Goal: Task Accomplishment & Management: Manage account settings

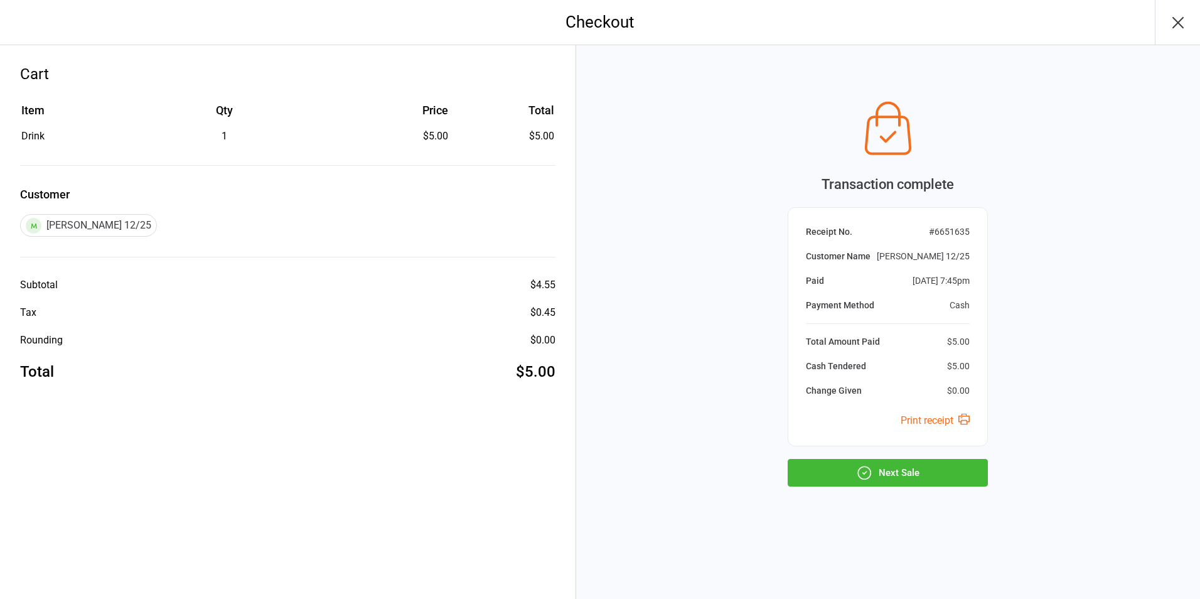
click at [901, 477] on button "Next Sale" at bounding box center [888, 473] width 200 height 28
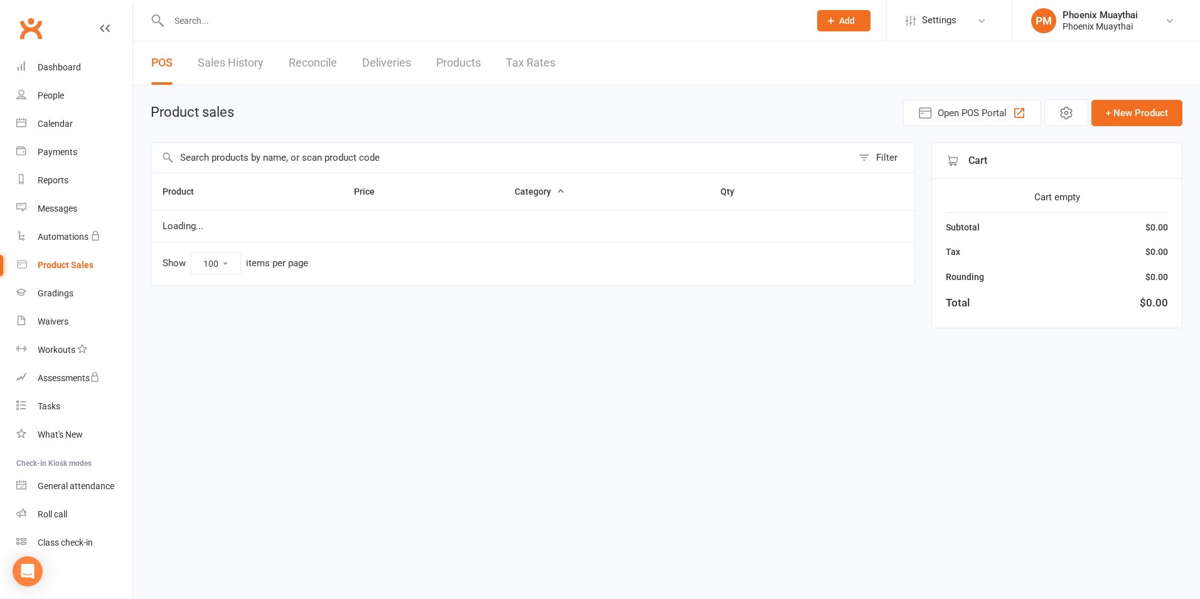
select select "100"
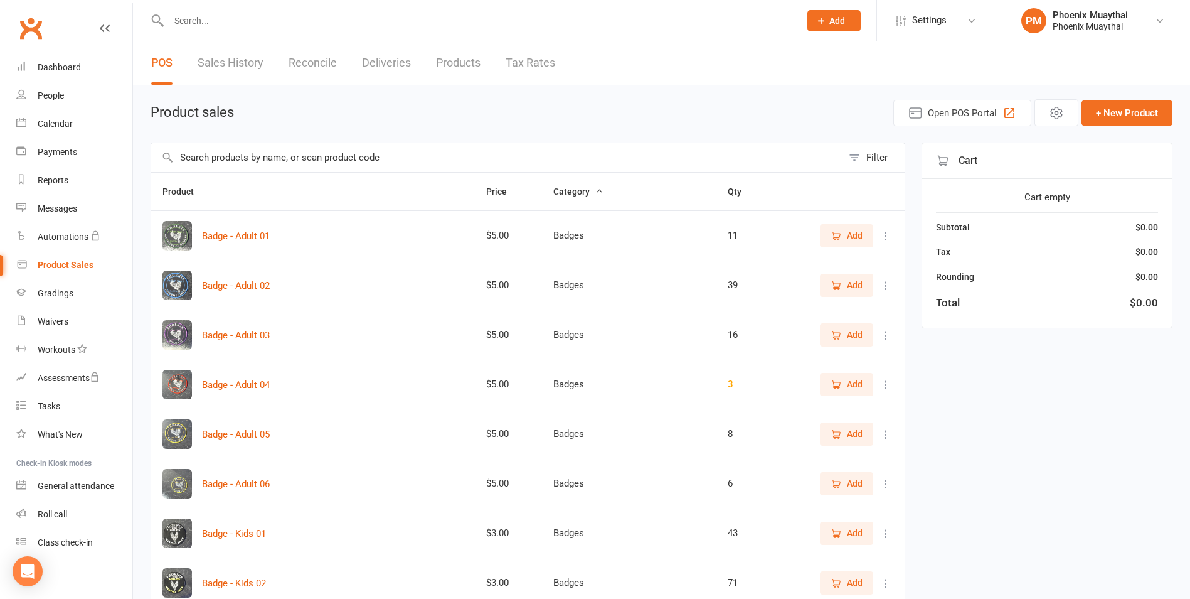
click at [308, 63] on link "Reconcile" at bounding box center [313, 62] width 48 height 43
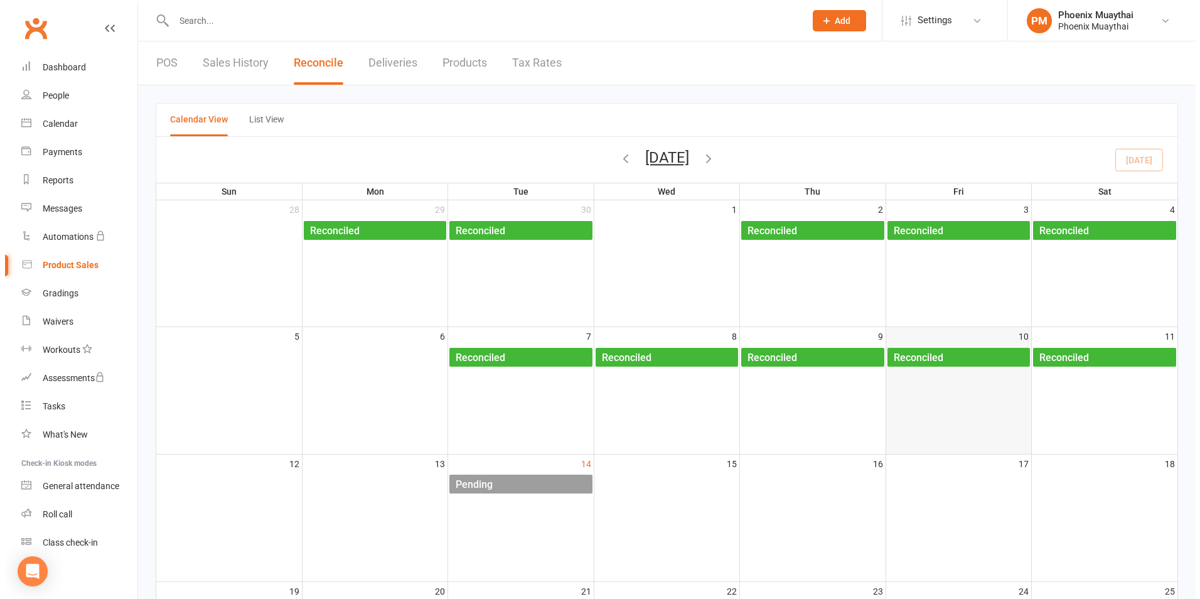
scroll to position [63, 0]
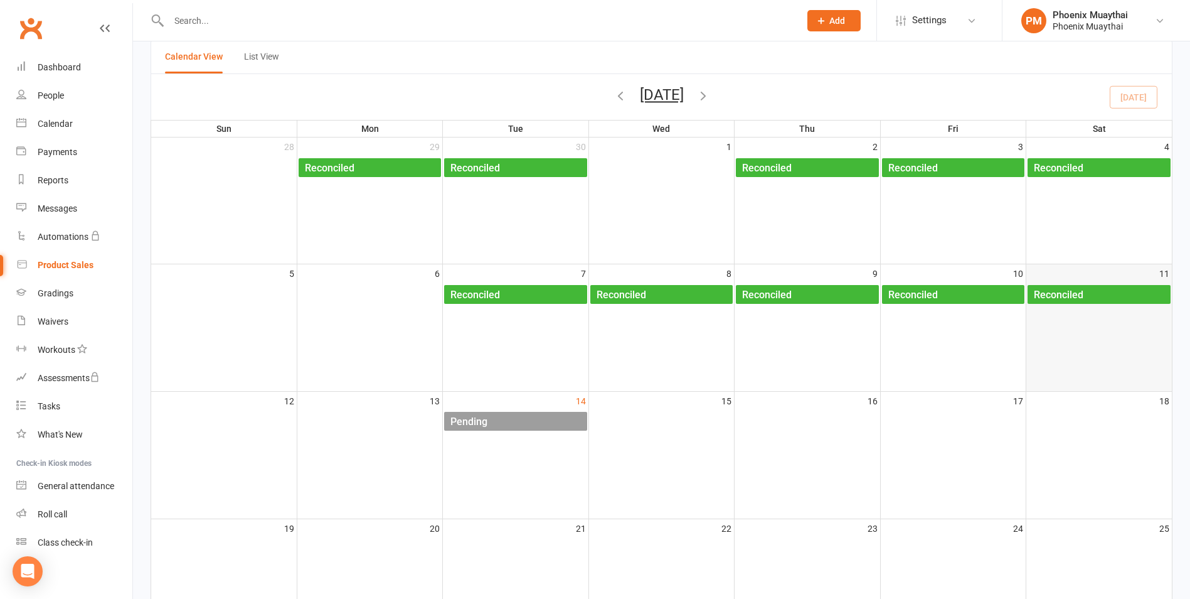
click at [1066, 291] on div "Reconciled" at bounding box center [1059, 295] width 51 height 20
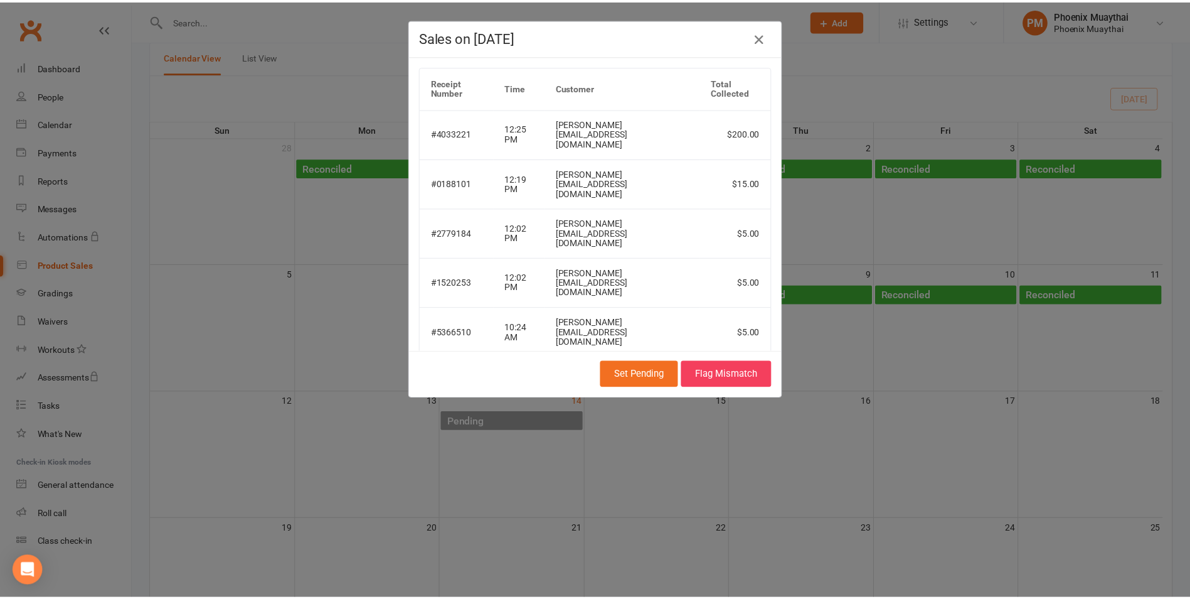
scroll to position [54, 0]
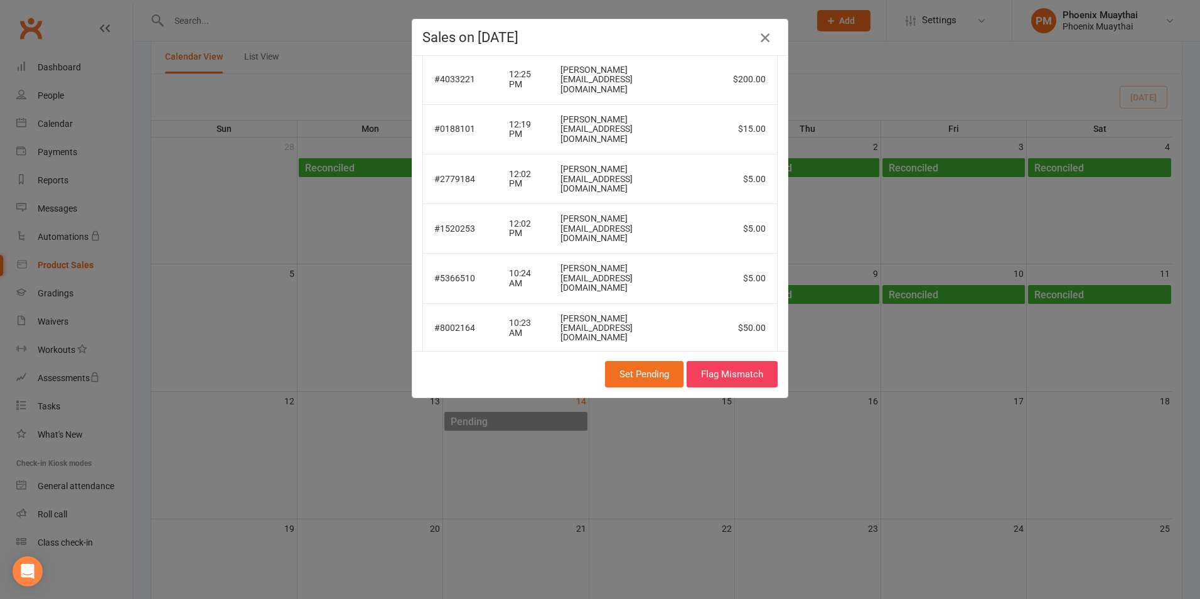
click at [765, 34] on icon "button" at bounding box center [764, 37] width 15 height 15
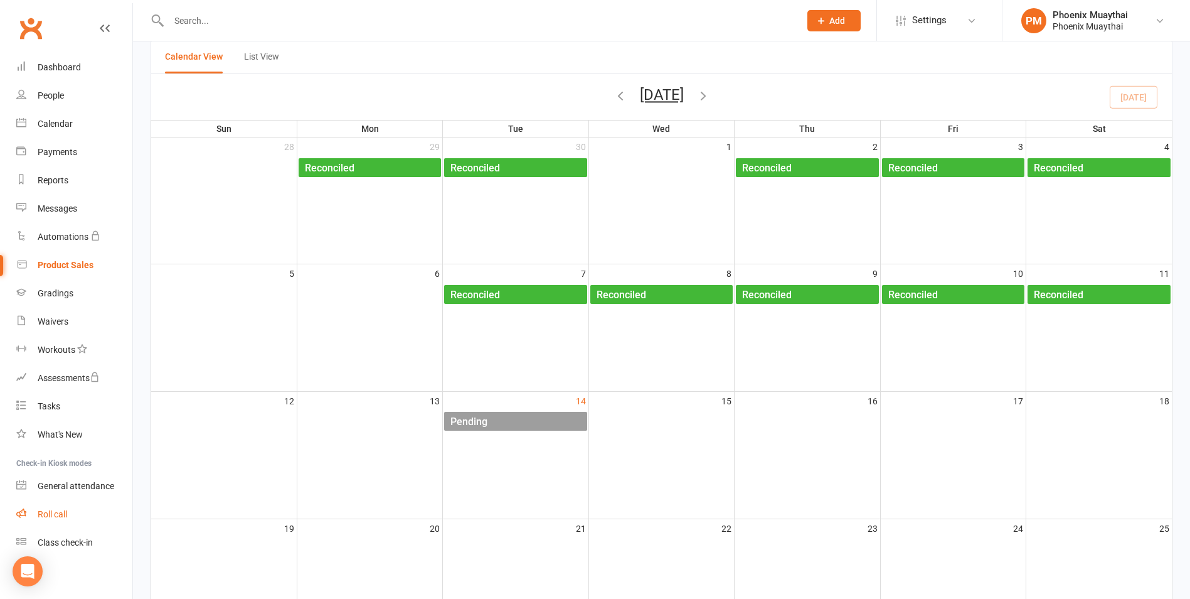
click at [55, 515] on div "Roll call" at bounding box center [52, 514] width 29 height 10
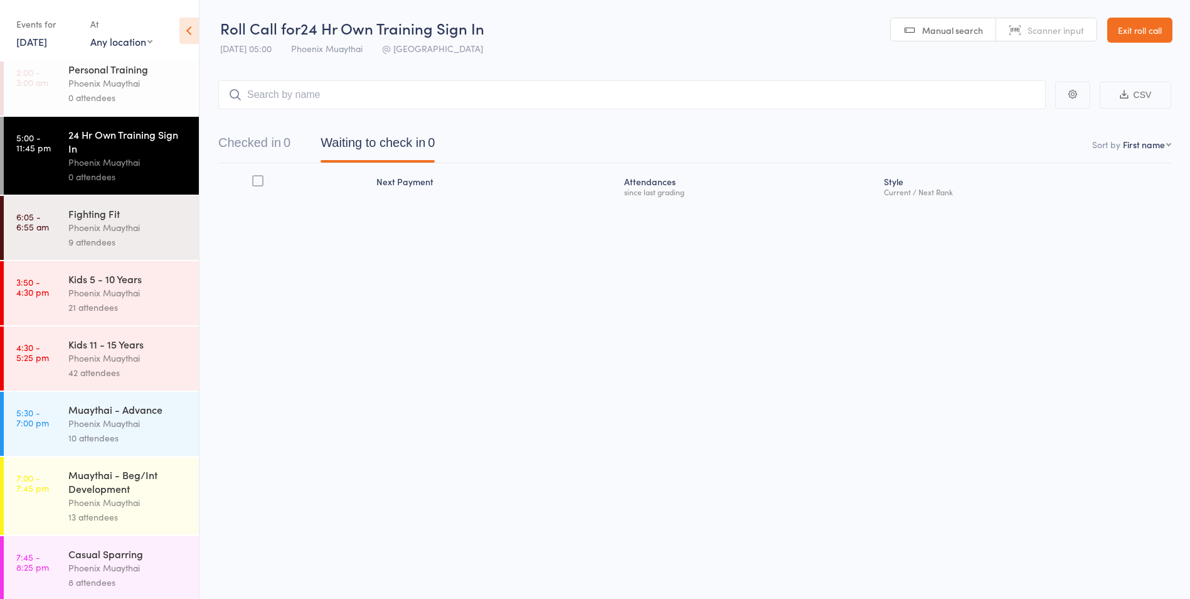
scroll to position [13, 0]
click at [76, 561] on div "Phoenix Muaythai" at bounding box center [128, 565] width 120 height 14
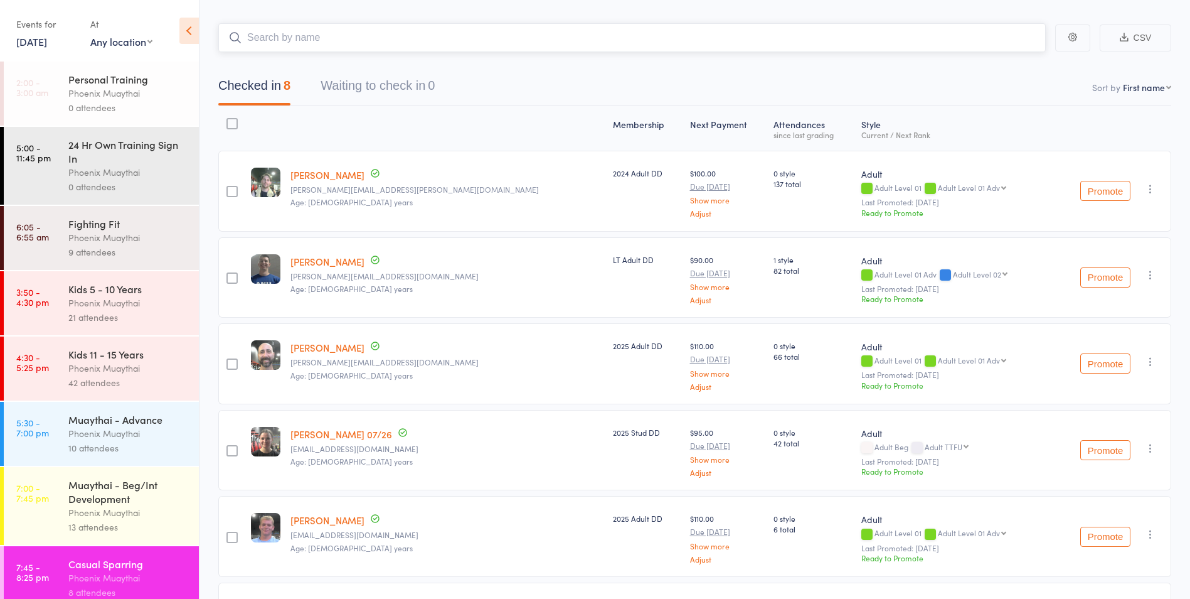
scroll to position [126, 0]
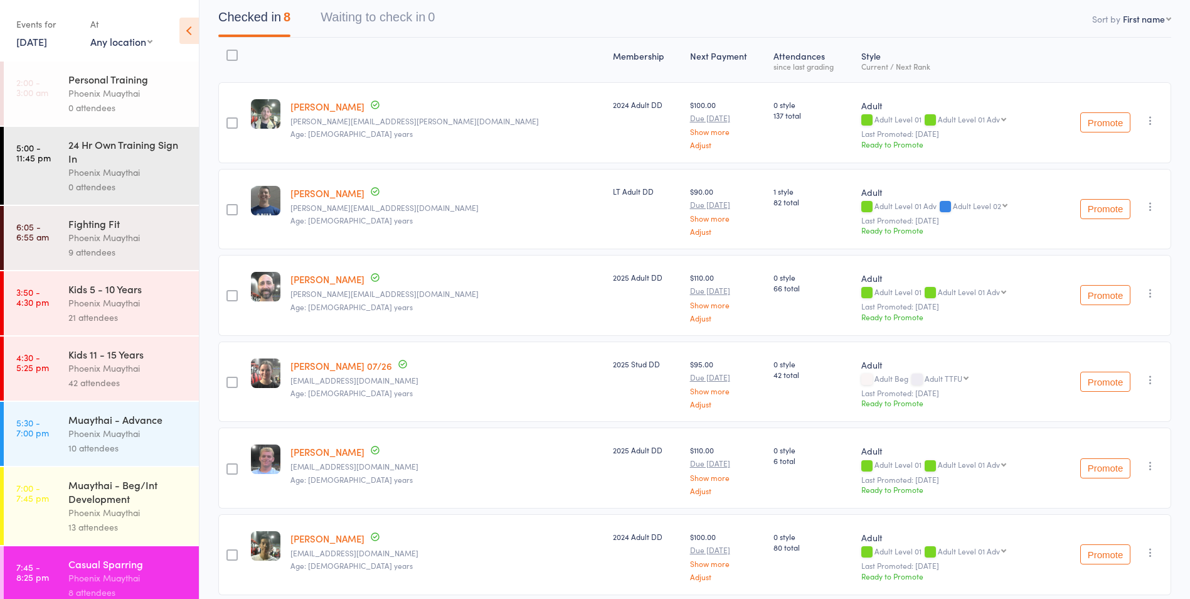
click at [117, 518] on div "Phoenix Muaythai" at bounding box center [128, 512] width 120 height 14
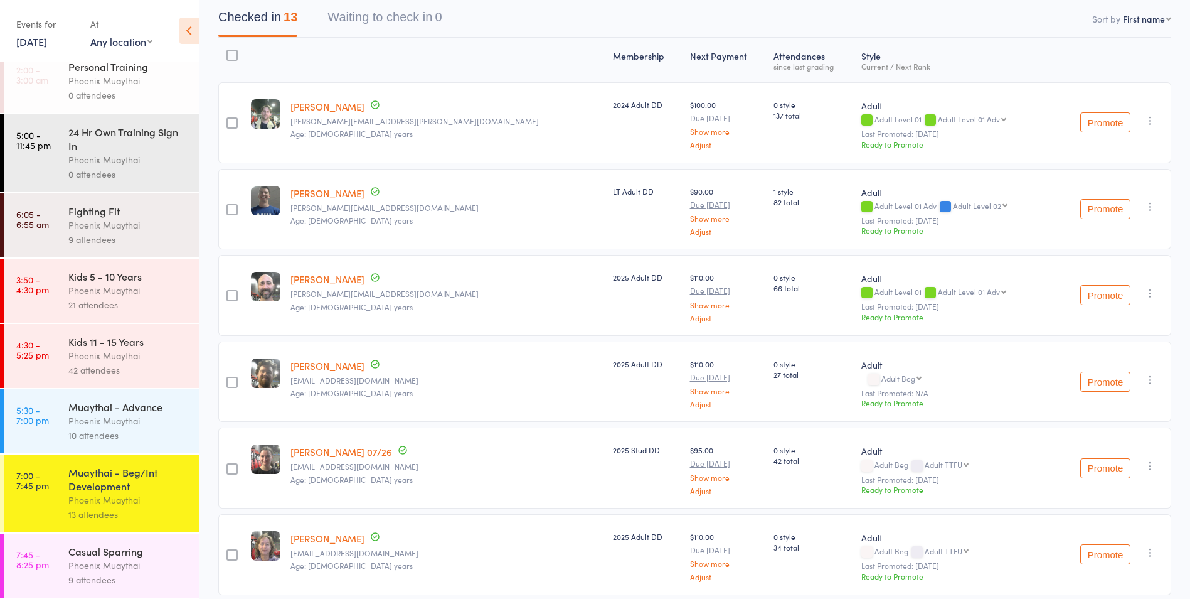
scroll to position [126, 0]
click at [97, 564] on div "Phoenix Muaythai" at bounding box center [128, 565] width 120 height 14
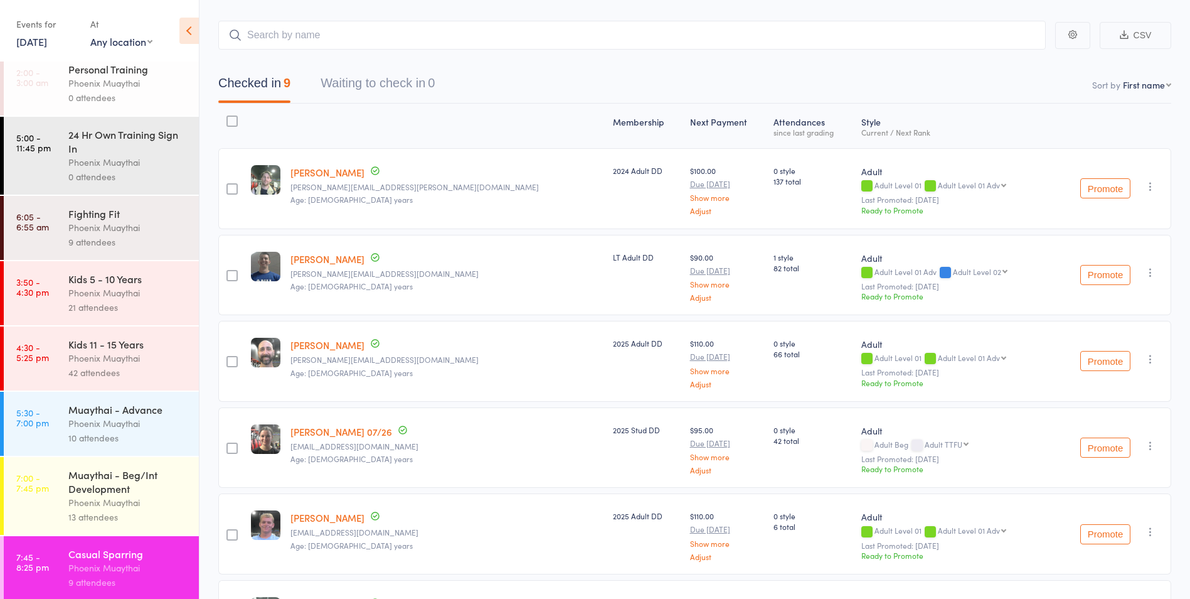
scroll to position [13, 0]
drag, startPoint x: 129, startPoint y: 575, endPoint x: 124, endPoint y: 548, distance: 27.4
click at [129, 575] on div "9 attendees" at bounding box center [128, 579] width 120 height 14
click at [117, 552] on div "Casual Sparring" at bounding box center [128, 551] width 120 height 14
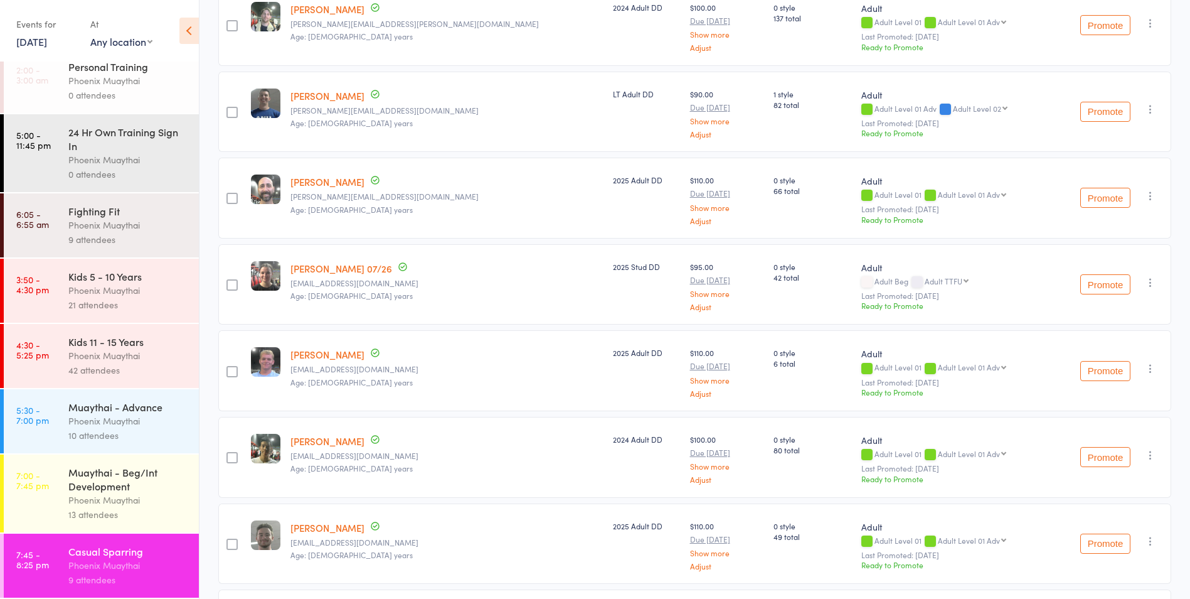
scroll to position [0, 0]
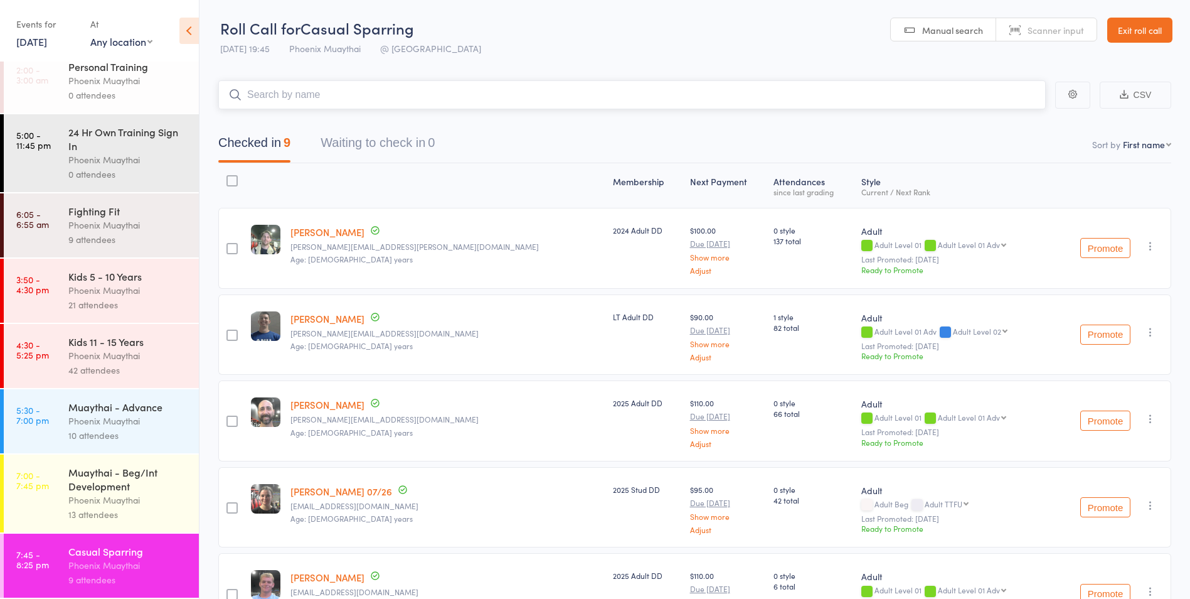
click at [308, 94] on input "search" at bounding box center [632, 94] width 828 height 29
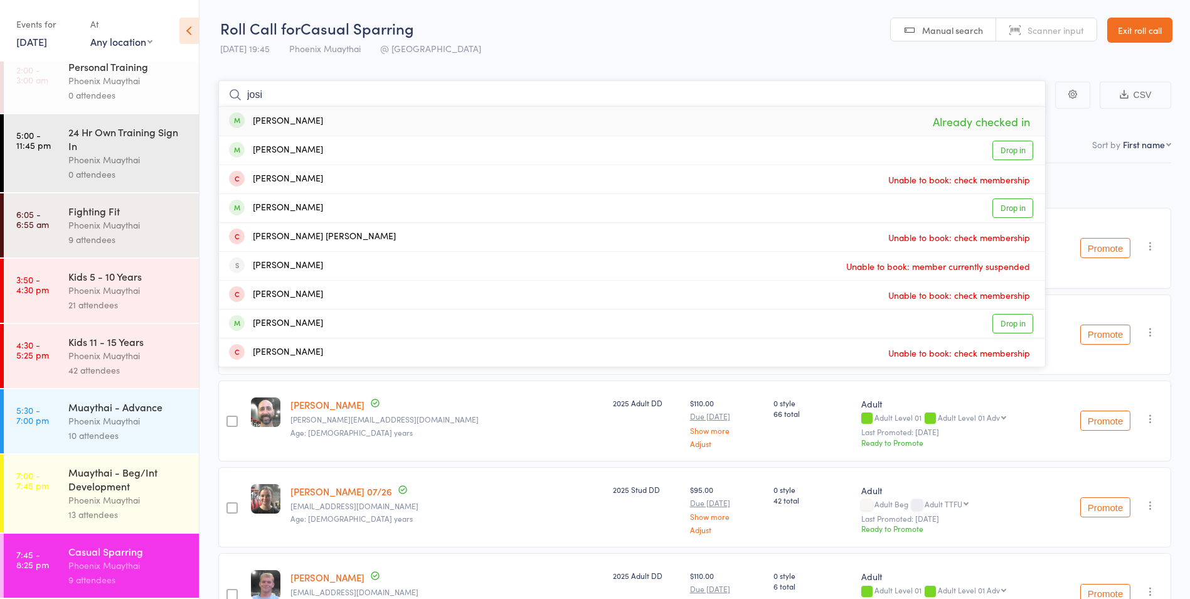
type input "josi"
click at [293, 115] on div "[PERSON_NAME]" at bounding box center [276, 121] width 94 height 14
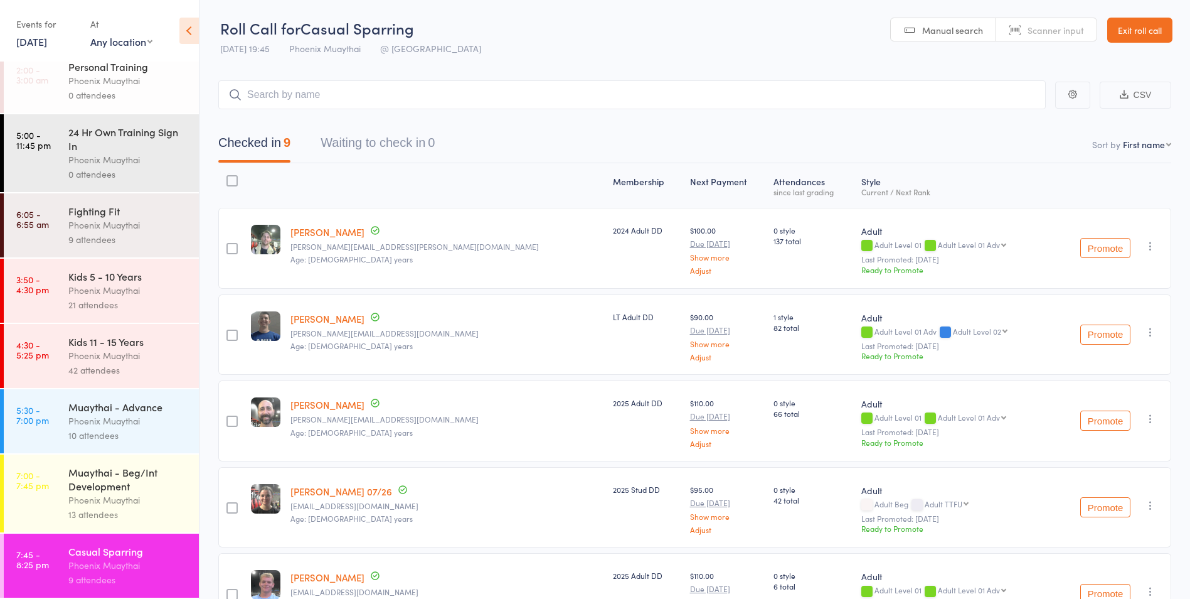
click at [142, 480] on div "Muaythai - Beg/Int Development" at bounding box center [128, 479] width 120 height 28
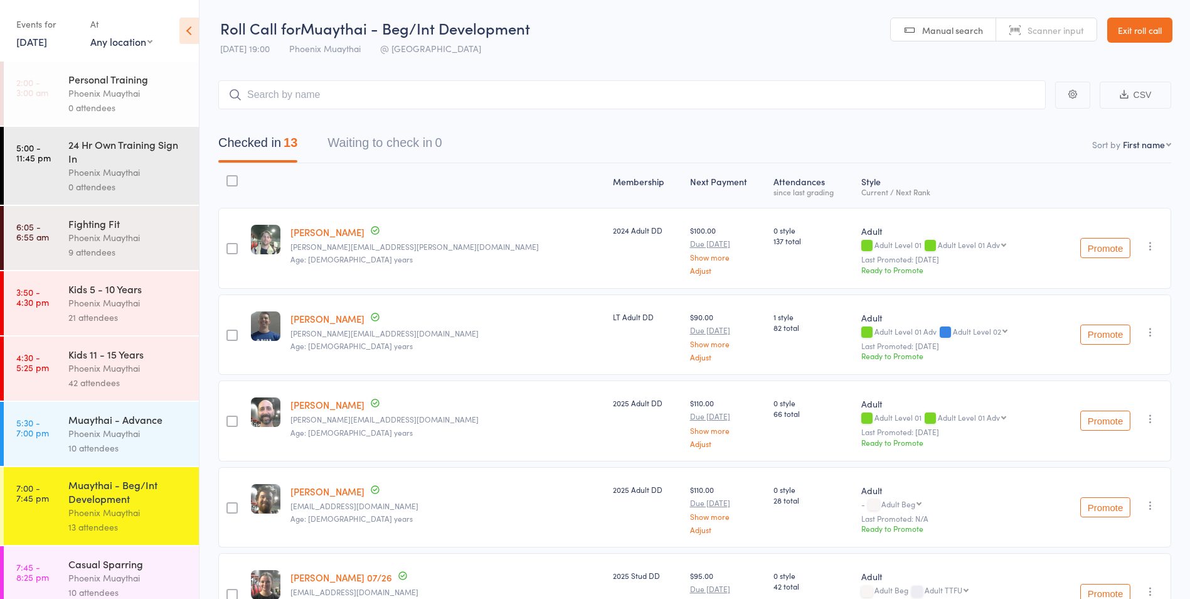
click at [122, 562] on div "Casual Sparring" at bounding box center [128, 564] width 120 height 14
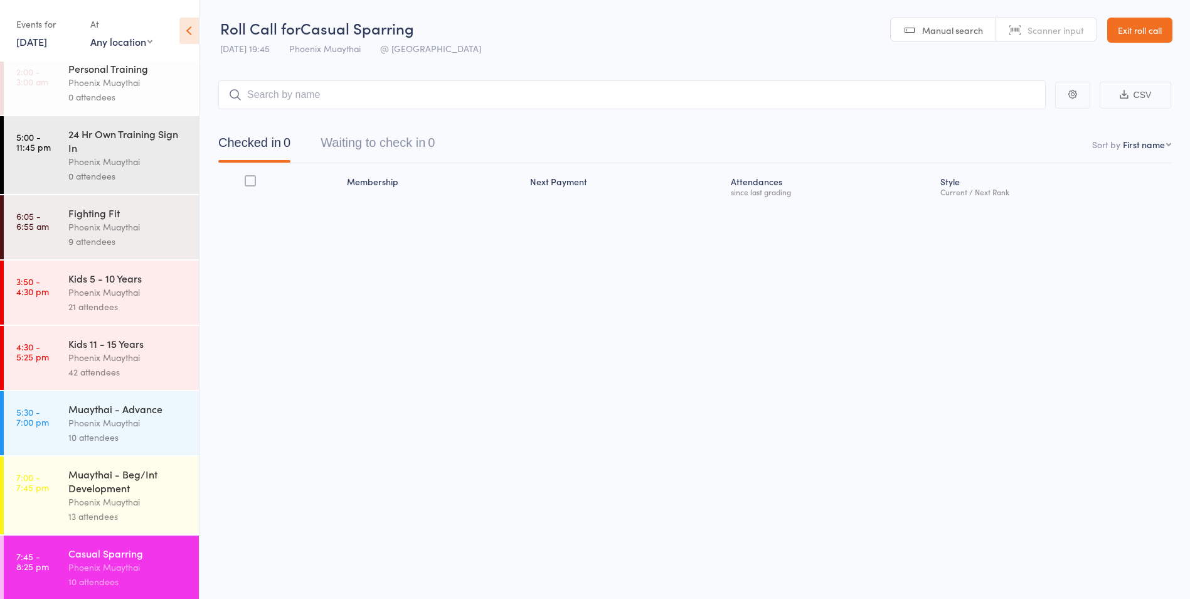
scroll to position [13, 0]
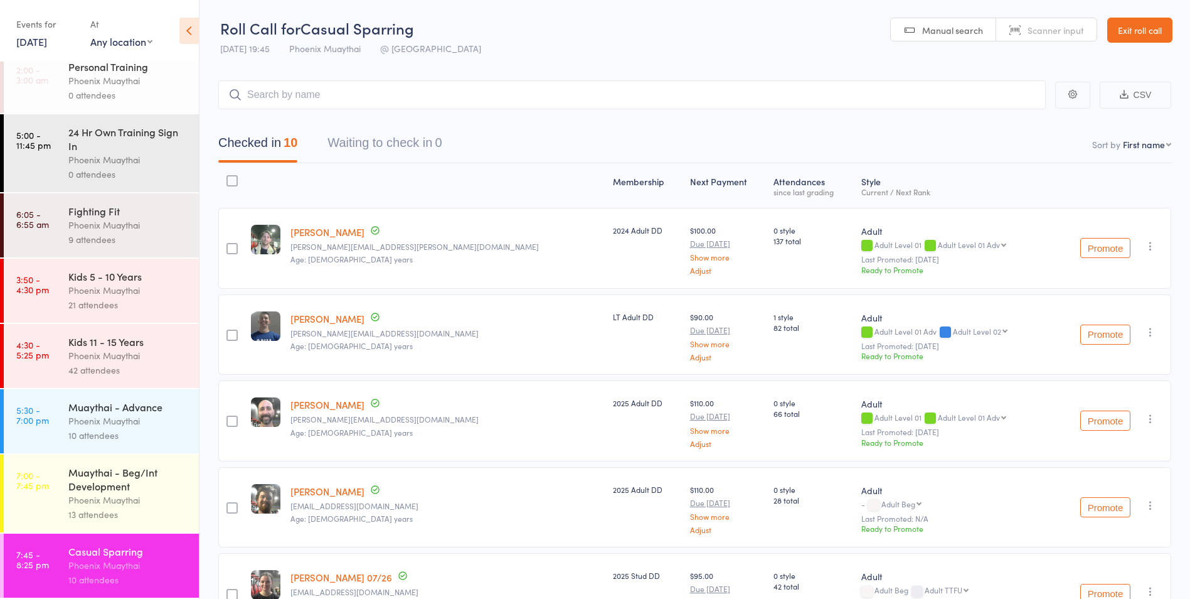
drag, startPoint x: 1141, startPoint y: 28, endPoint x: 1130, endPoint y: 26, distance: 11.0
click at [1141, 28] on link "Exit roll call" at bounding box center [1140, 30] width 65 height 25
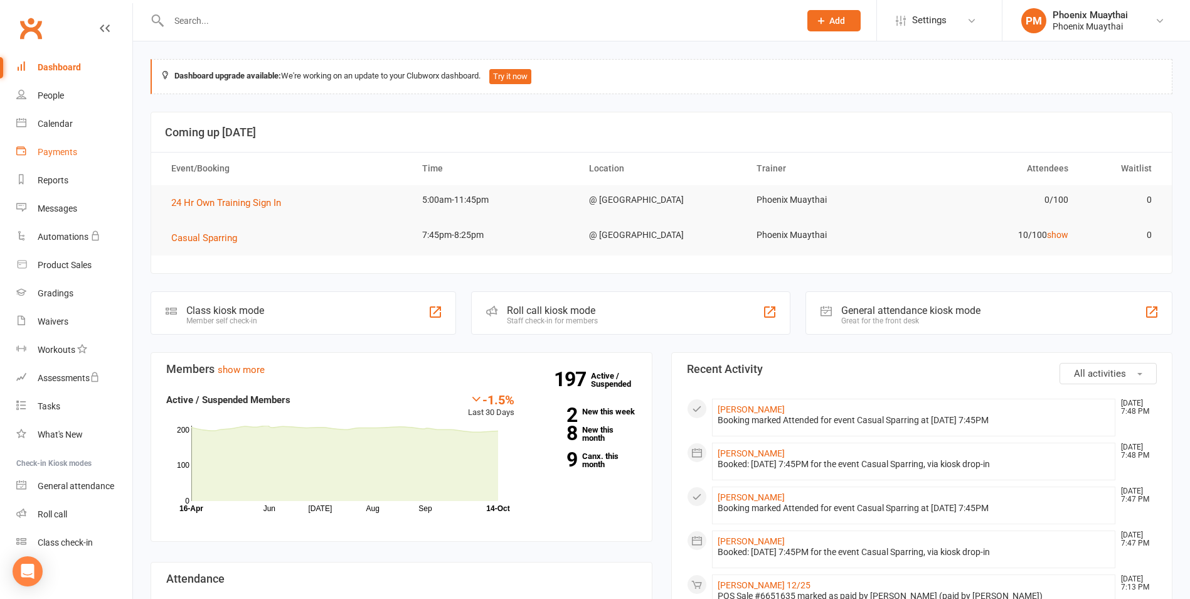
click at [52, 147] on div "Payments" at bounding box center [58, 152] width 40 height 10
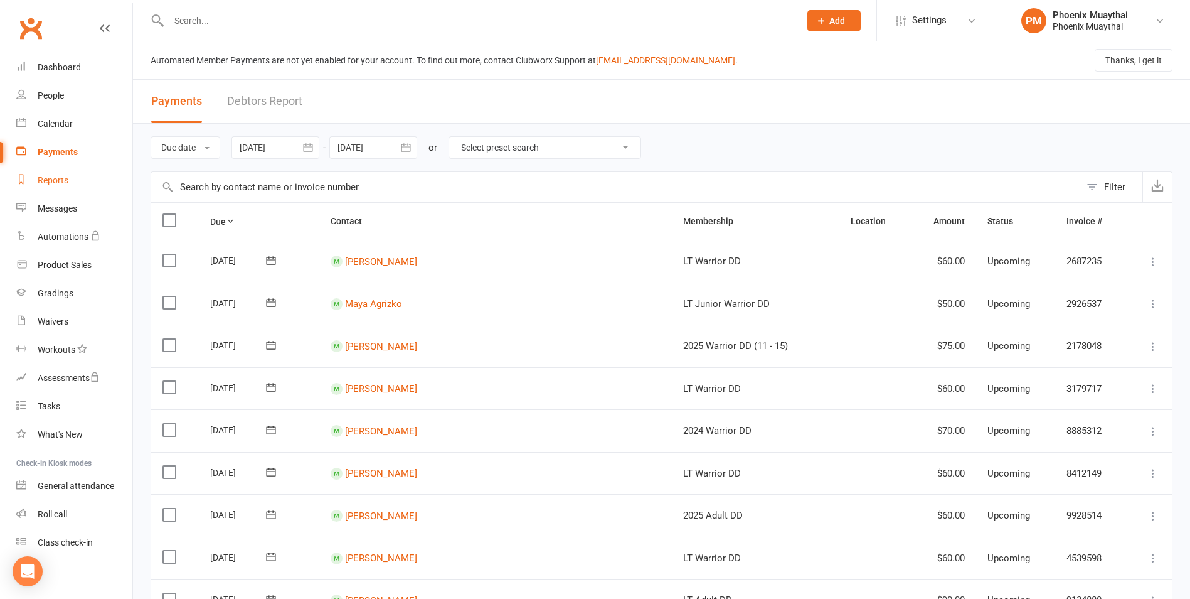
click at [43, 181] on div "Reports" at bounding box center [53, 180] width 31 height 10
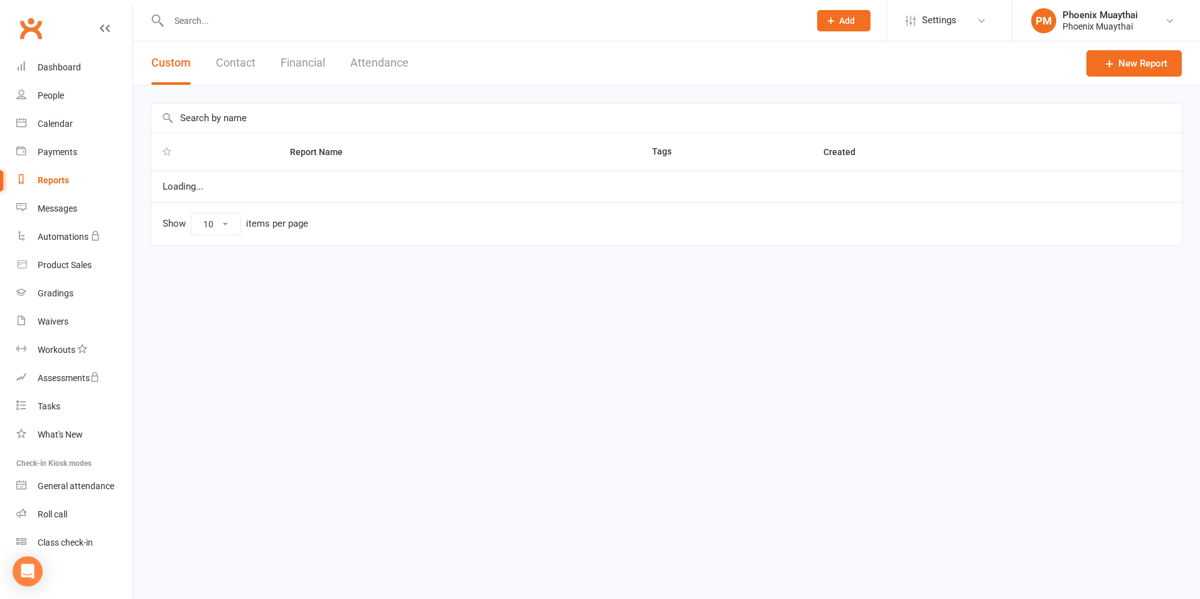
select select "100"
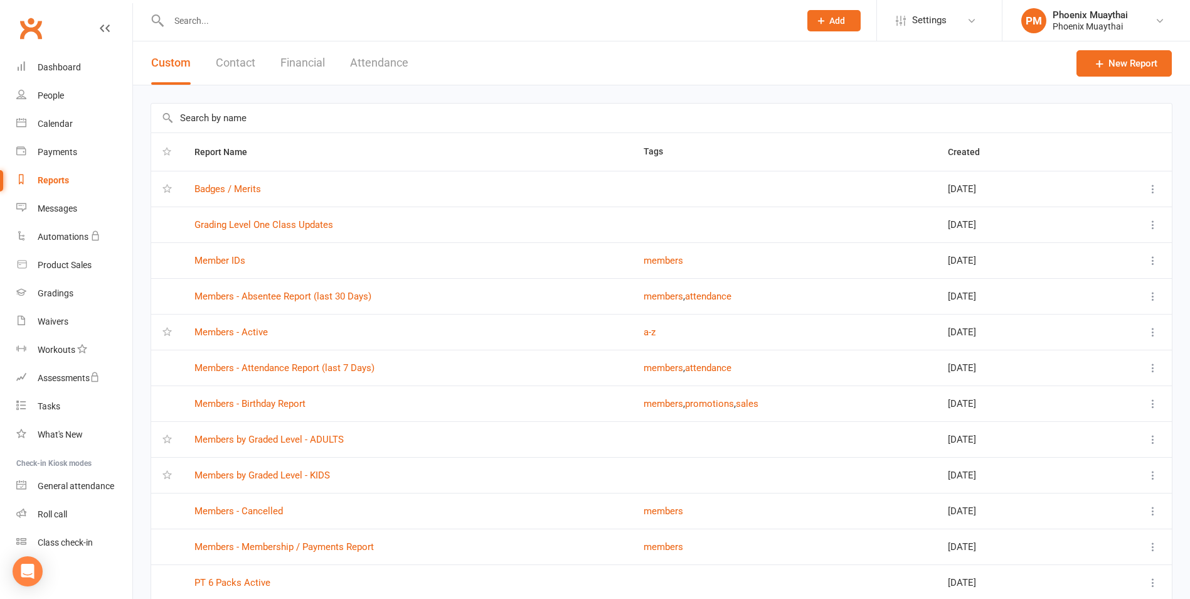
click at [304, 63] on button "Financial" at bounding box center [303, 62] width 45 height 43
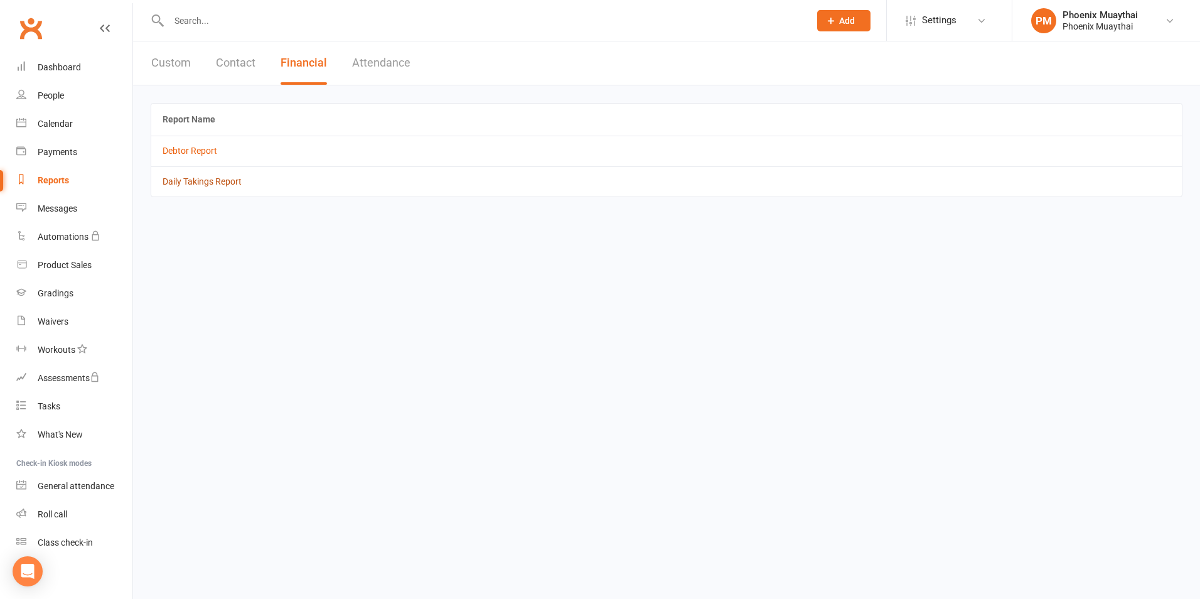
click at [197, 180] on link "Daily Takings Report" at bounding box center [202, 181] width 79 height 10
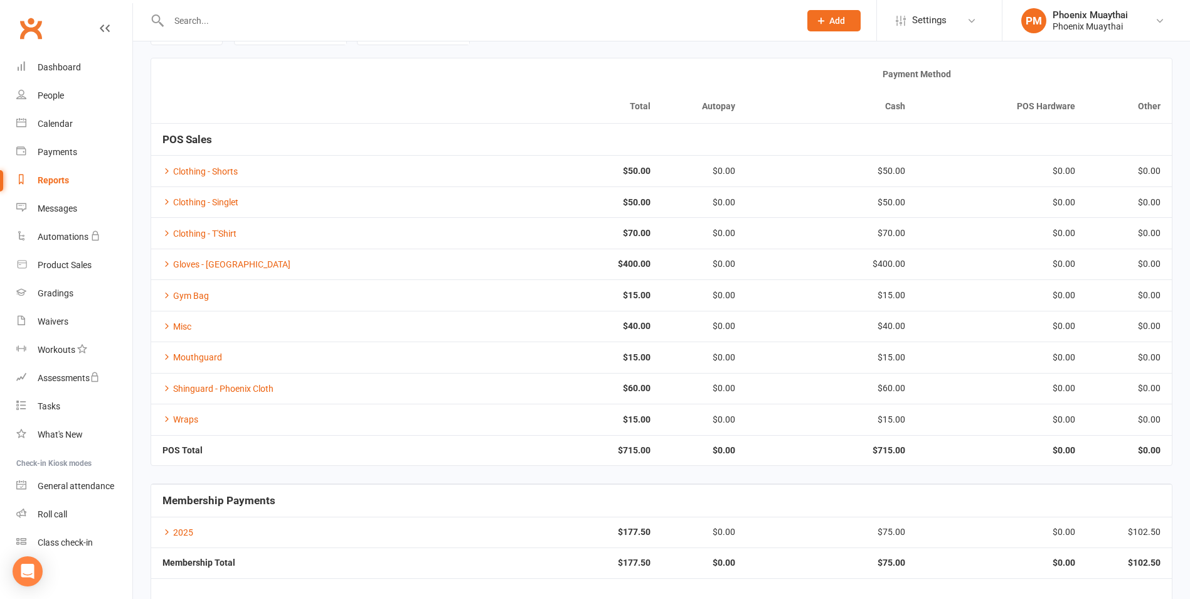
scroll to position [124, 0]
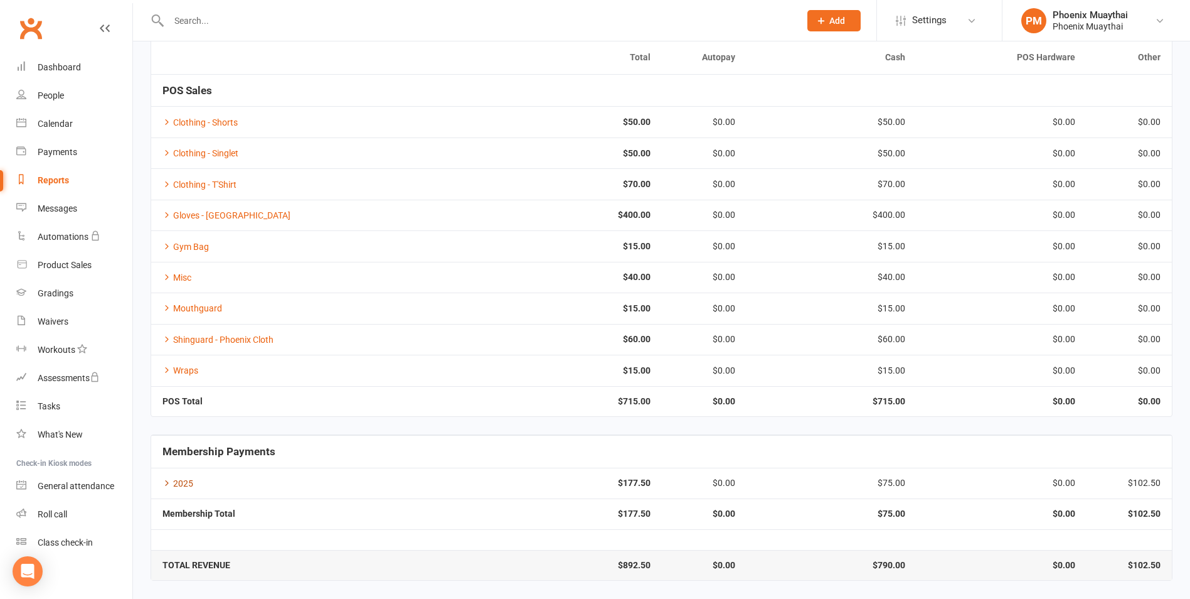
click at [168, 478] on icon at bounding box center [167, 482] width 9 height 9
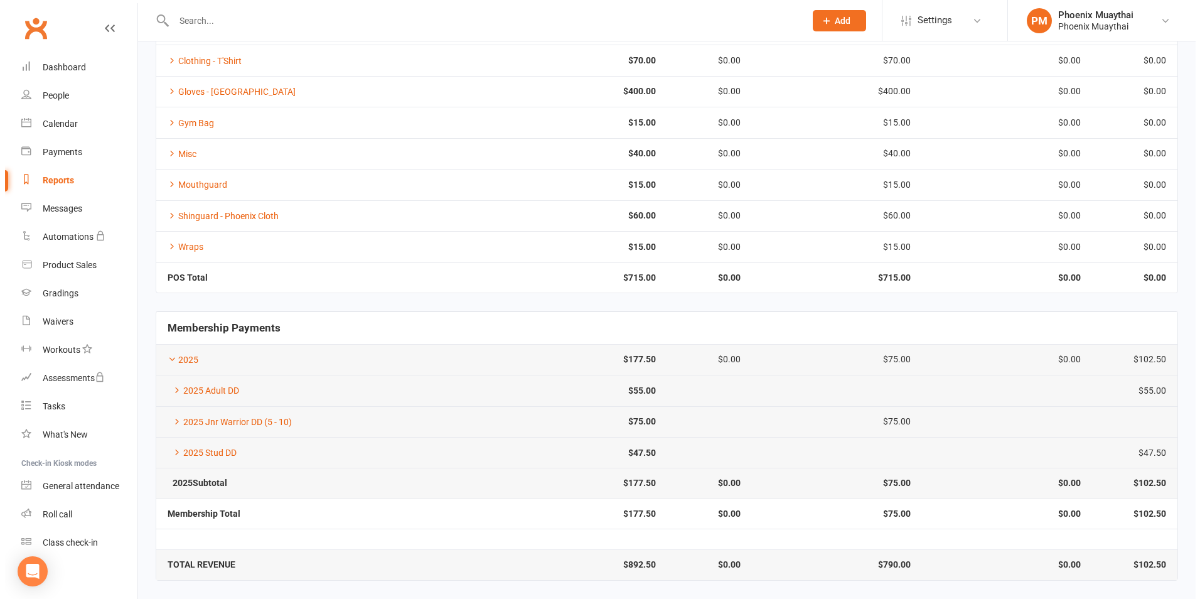
scroll to position [0, 0]
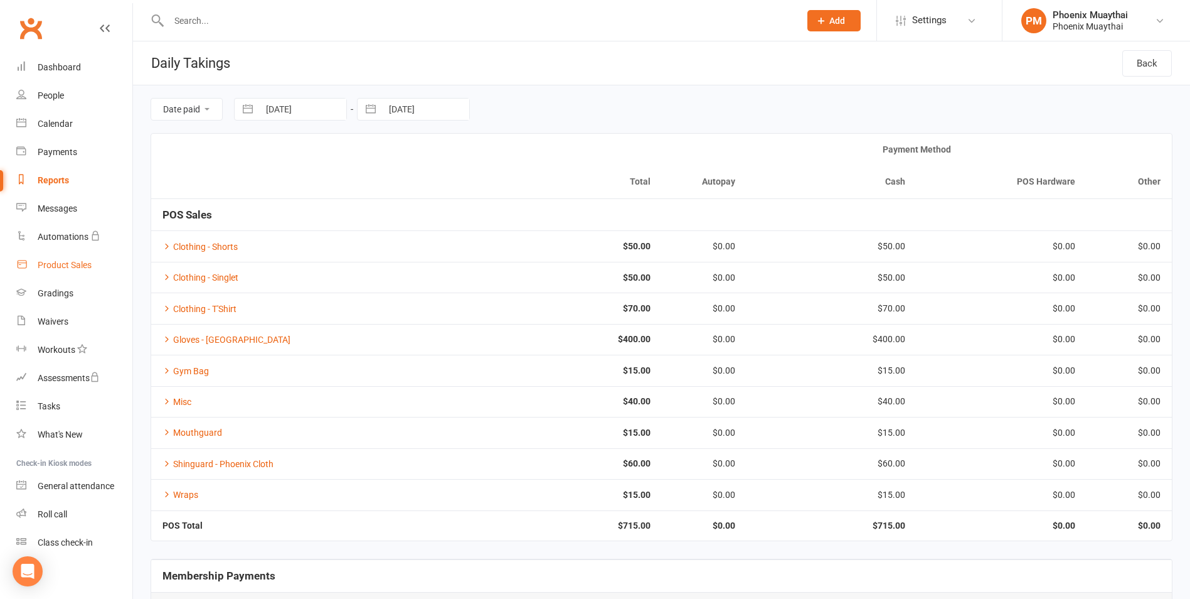
click at [75, 270] on div "Product Sales" at bounding box center [65, 265] width 54 height 10
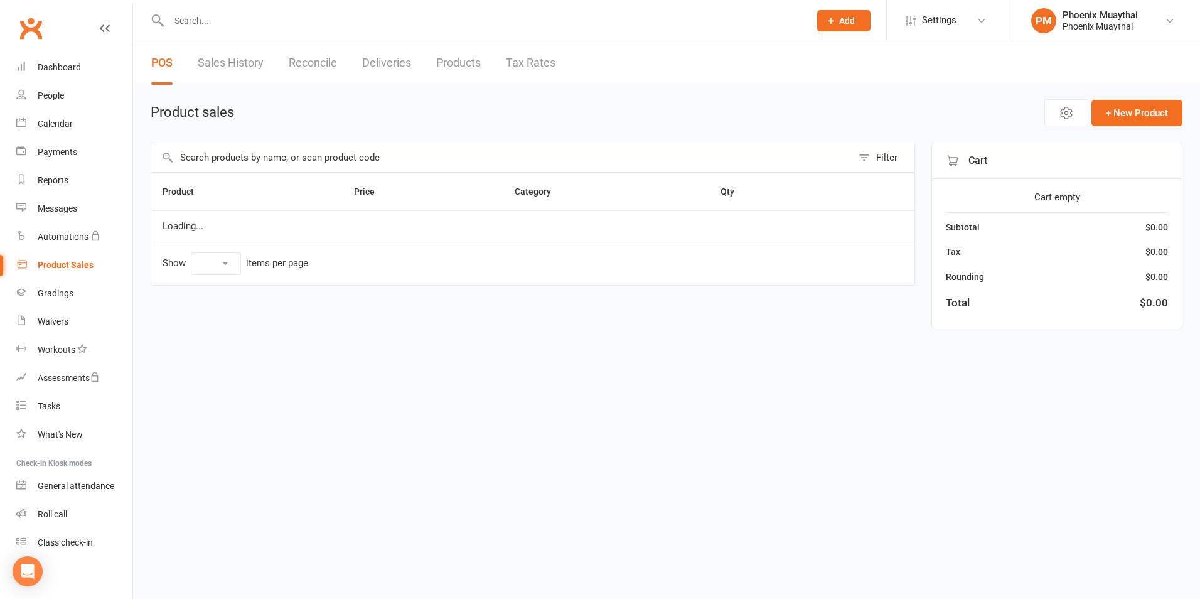
select select "100"
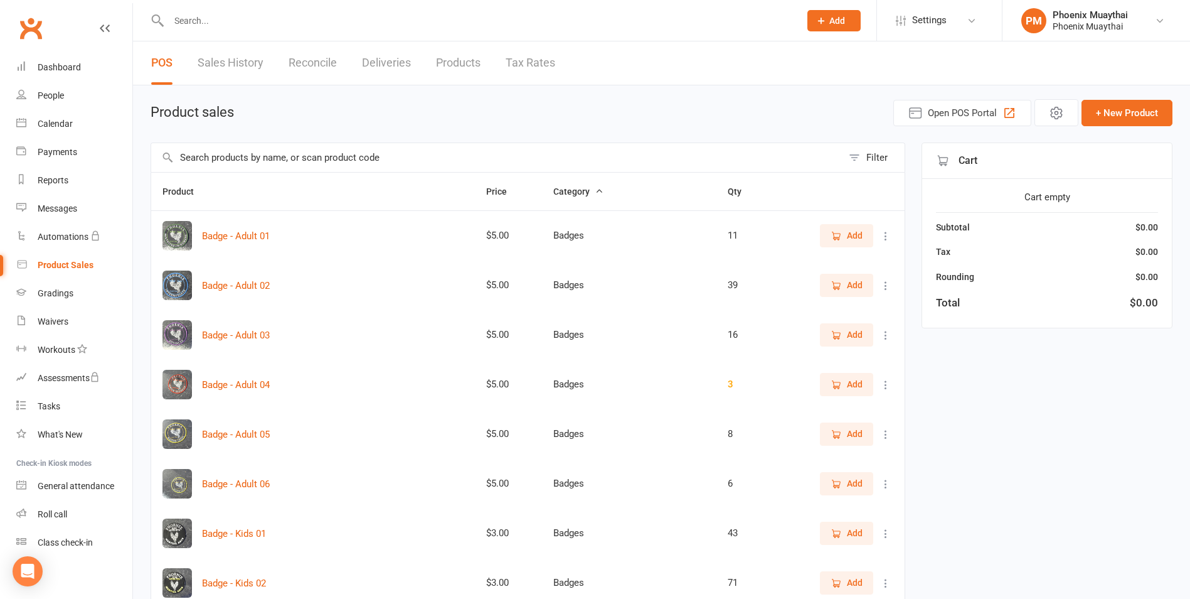
click at [454, 65] on link "Products" at bounding box center [458, 62] width 45 height 43
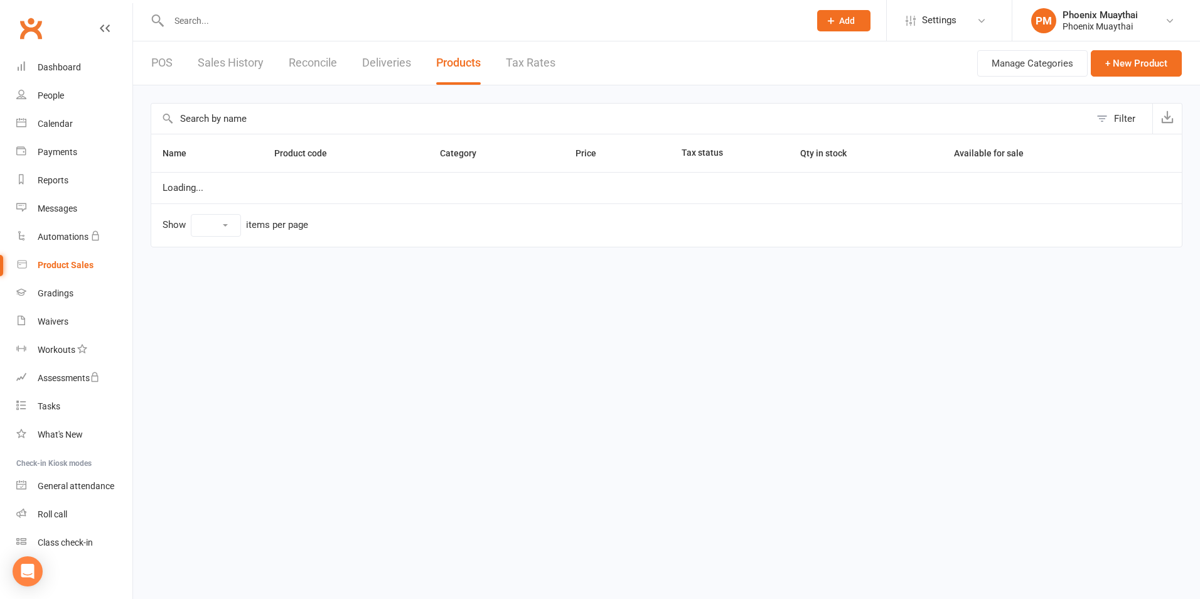
select select "100"
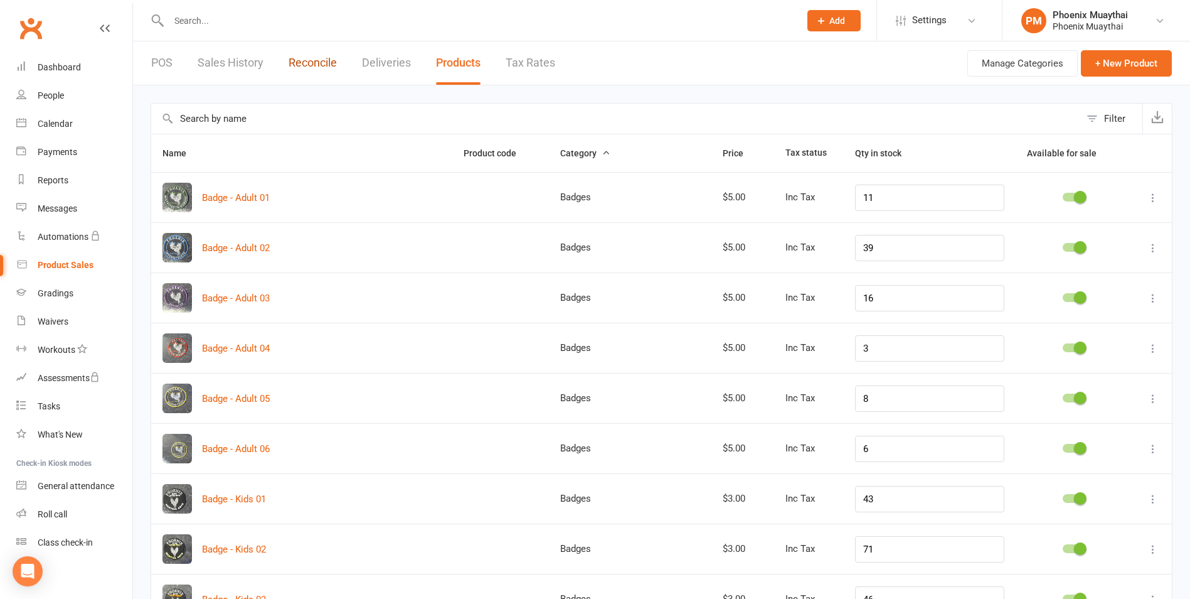
click at [331, 67] on link "Reconcile" at bounding box center [313, 62] width 48 height 43
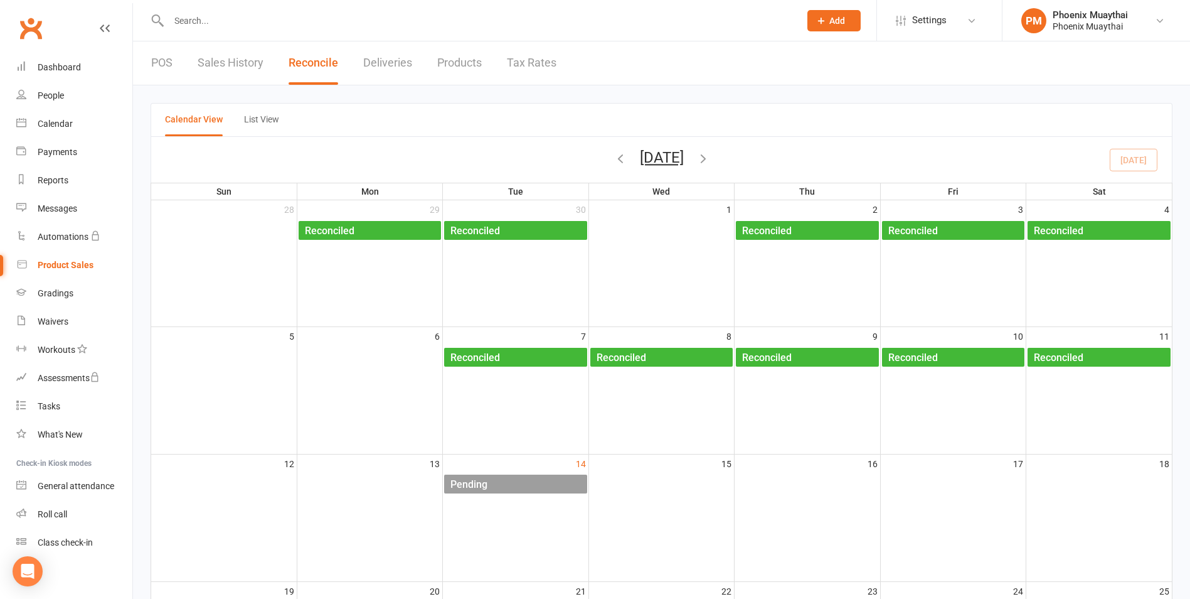
click at [508, 478] on div "Pending" at bounding box center [518, 484] width 137 height 20
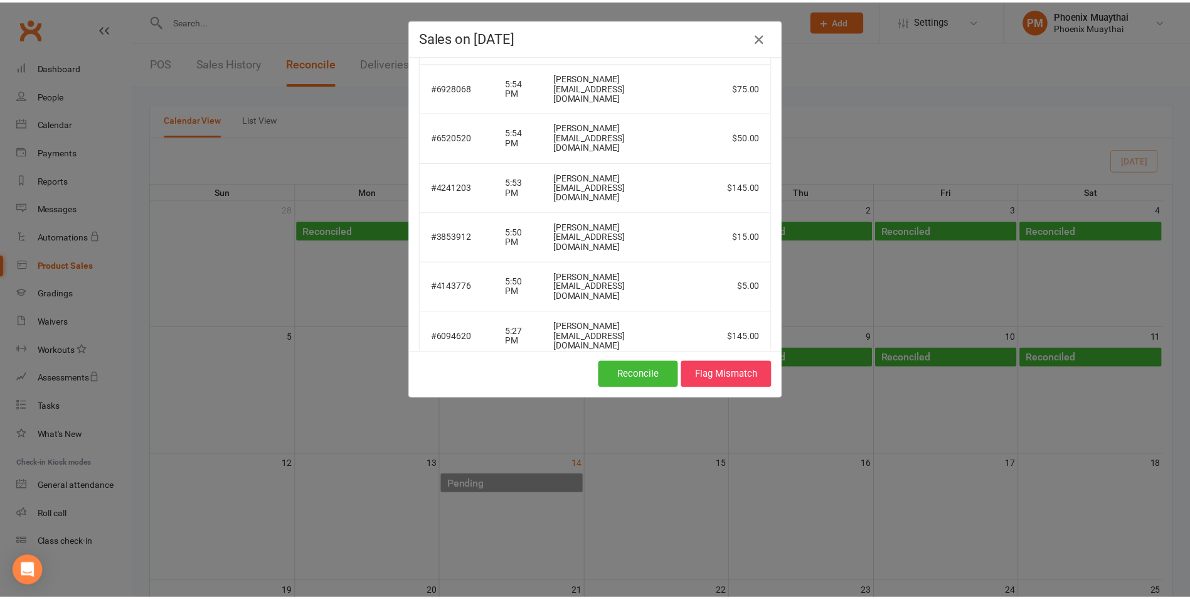
scroll to position [217, 0]
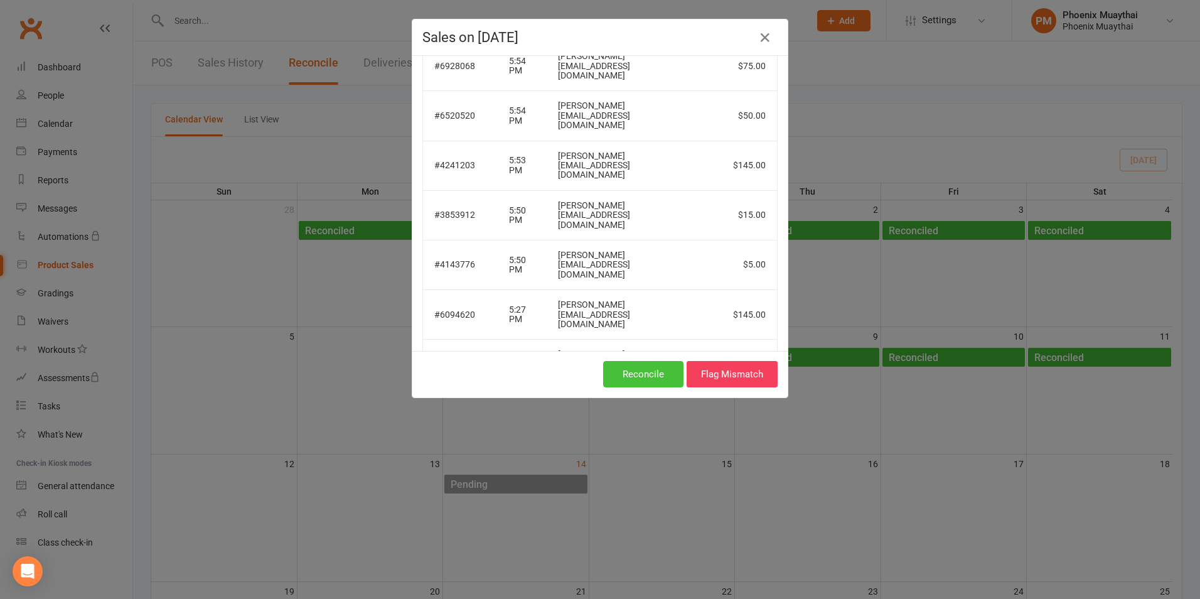
click at [637, 370] on button "Reconcile" at bounding box center [643, 374] width 80 height 26
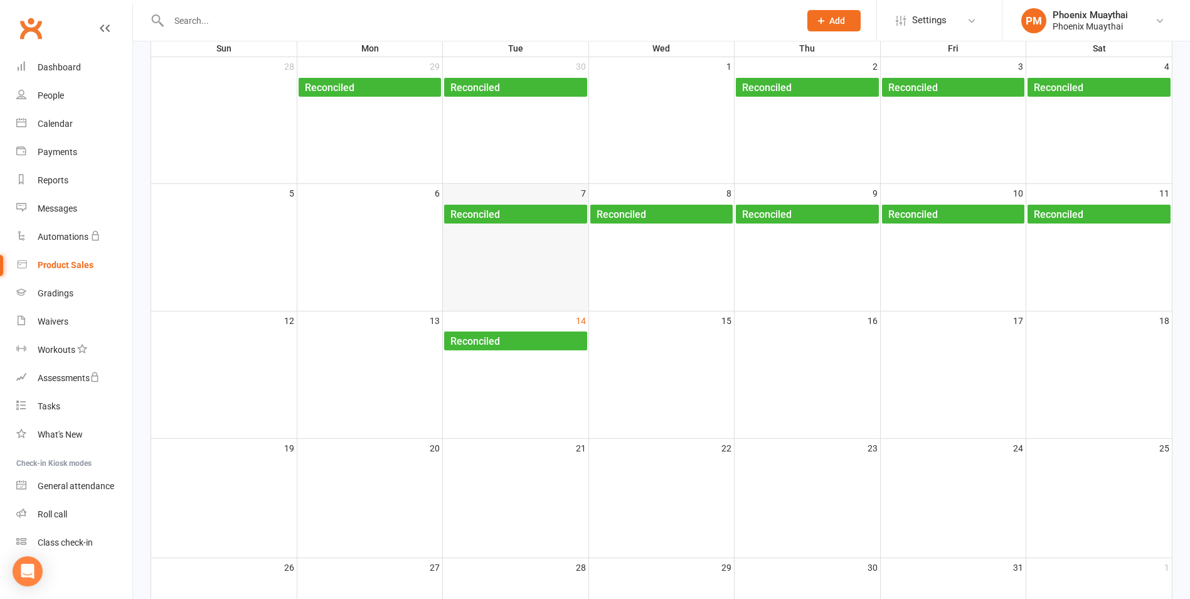
scroll to position [0, 0]
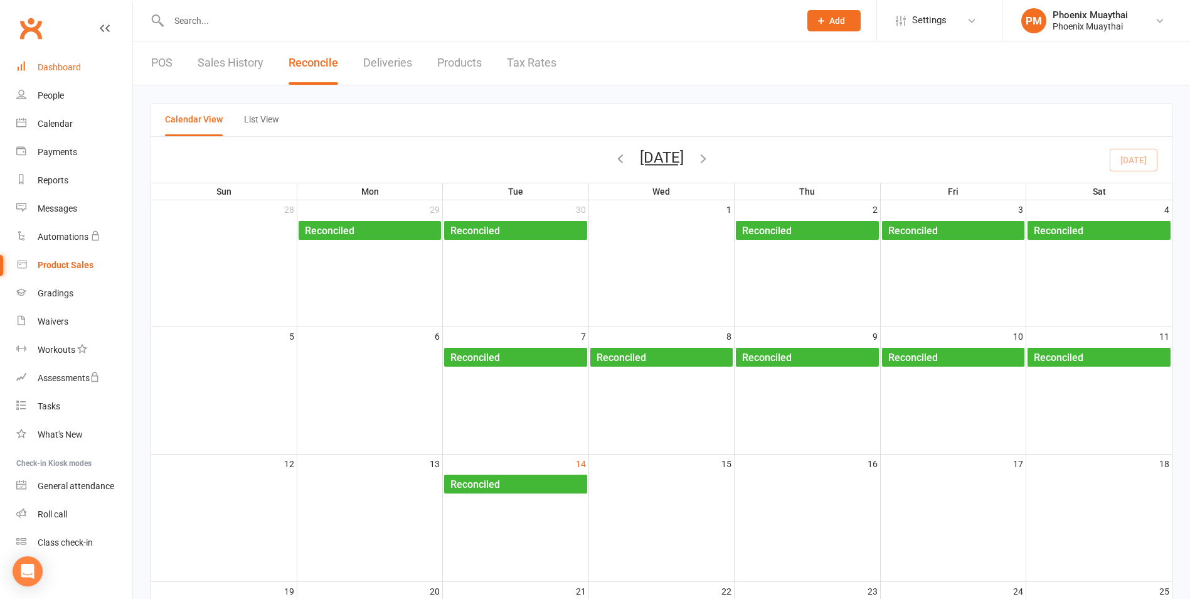
click at [42, 69] on div "Dashboard" at bounding box center [59, 67] width 43 height 10
